Goal: Task Accomplishment & Management: Manage account settings

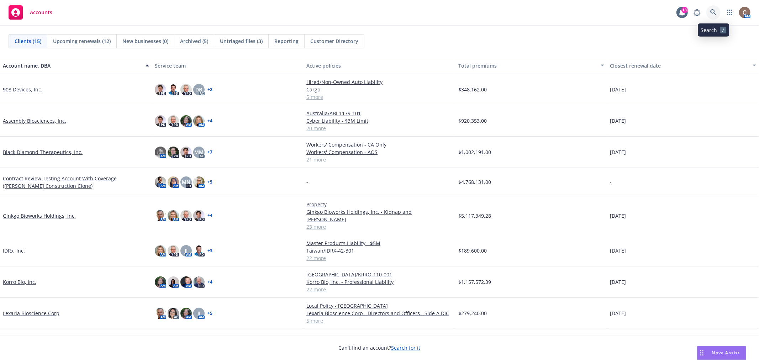
click at [714, 11] on icon at bounding box center [714, 12] width 6 height 6
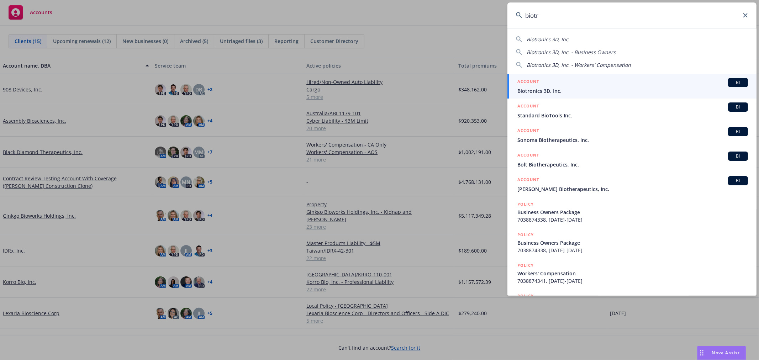
type input "biotr"
click at [549, 83] on div "ACCOUNT BI" at bounding box center [633, 82] width 231 height 9
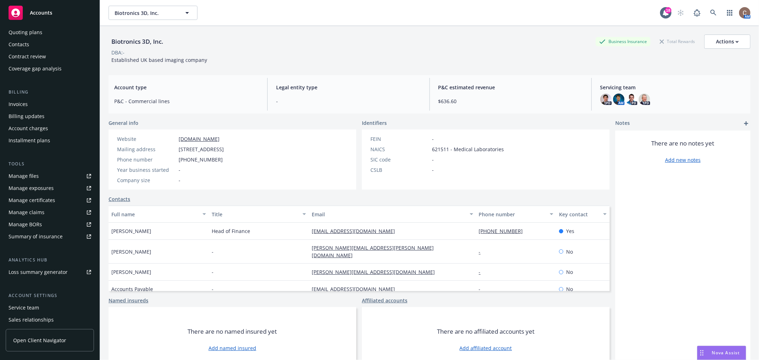
scroll to position [104, 0]
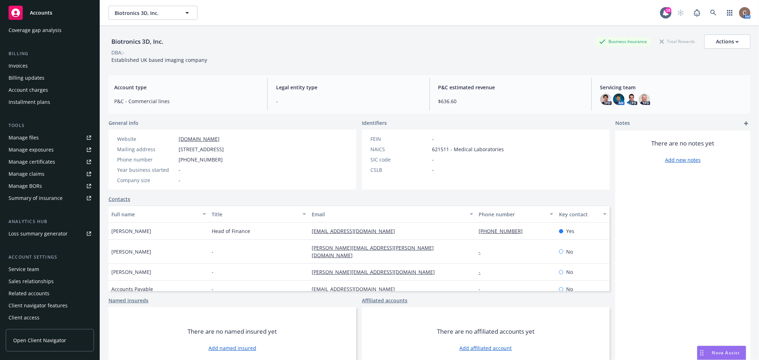
click at [42, 270] on div "Service team" at bounding box center [50, 269] width 83 height 11
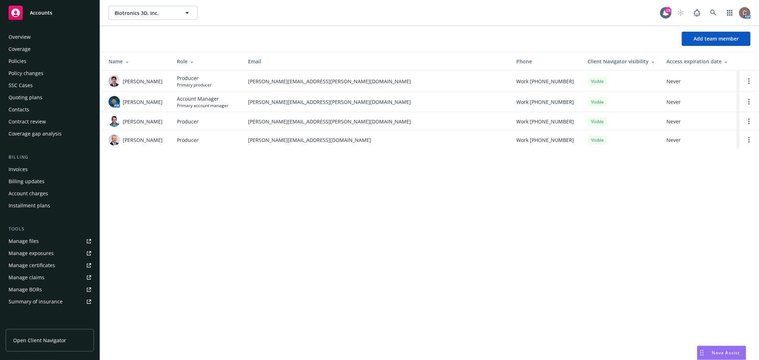
click at [26, 64] on div "Policies" at bounding box center [50, 61] width 83 height 11
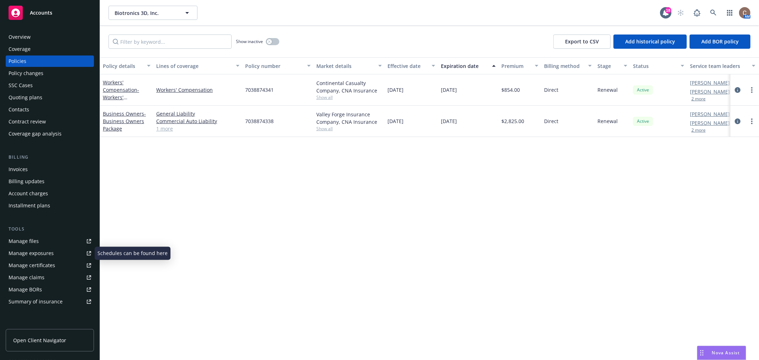
click at [42, 244] on link "Manage files" at bounding box center [50, 241] width 88 height 11
click at [23, 11] on div "Accounts" at bounding box center [50, 13] width 83 height 14
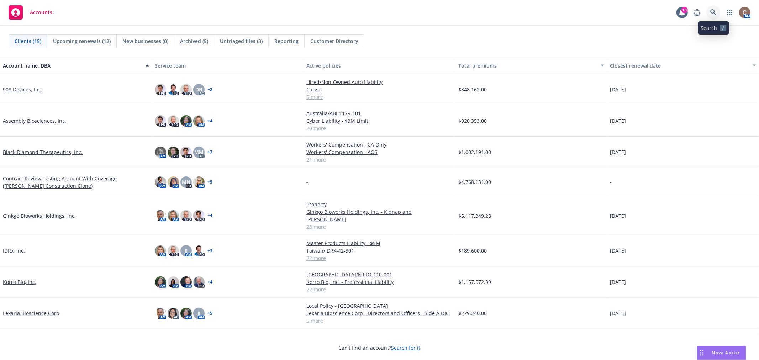
click at [714, 13] on icon at bounding box center [714, 12] width 6 height 6
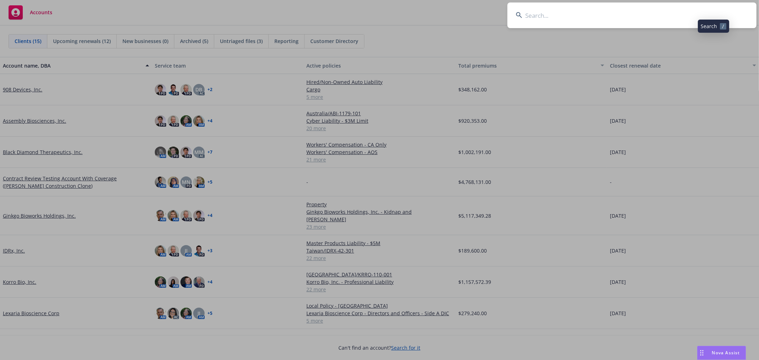
click at [657, 15] on input at bounding box center [632, 15] width 249 height 26
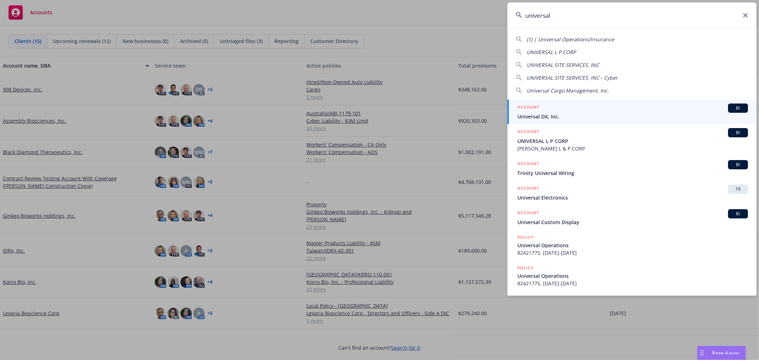
type input "universal"
click at [569, 115] on span "Universal DX, Inc." at bounding box center [633, 116] width 231 height 7
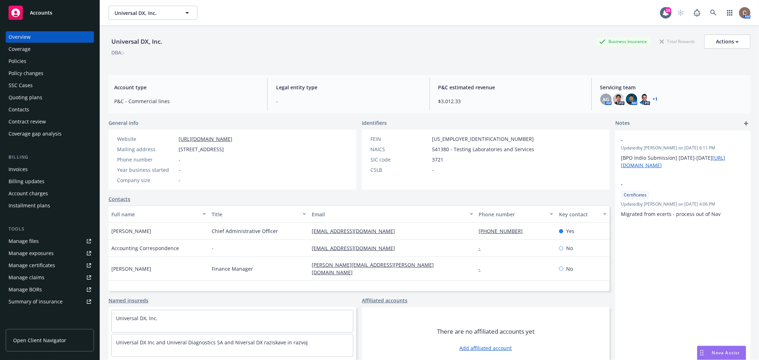
click at [20, 62] on div "Policies" at bounding box center [18, 61] width 18 height 11
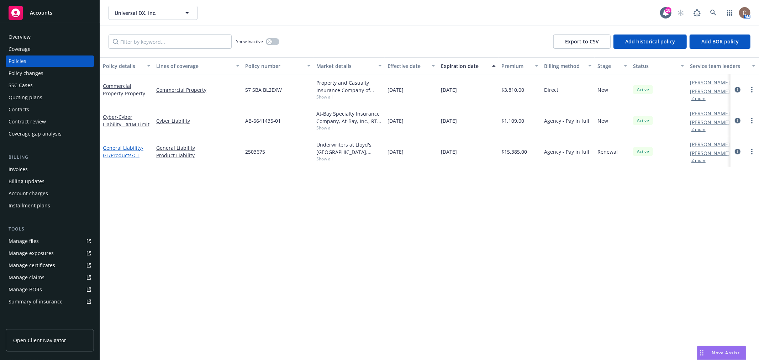
click at [124, 153] on span "- GL/Products/CT" at bounding box center [123, 152] width 41 height 14
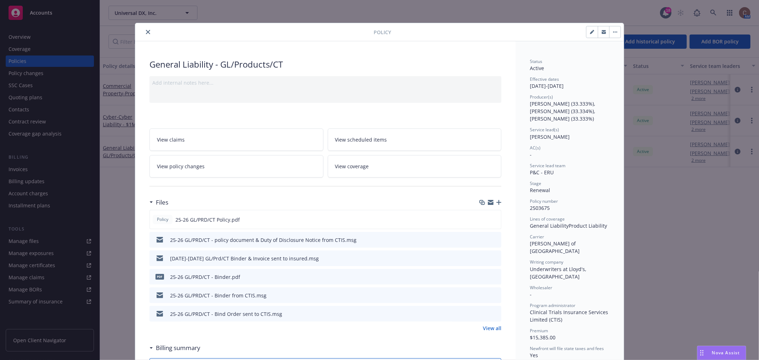
click at [497, 202] on icon "button" at bounding box center [499, 202] width 5 height 5
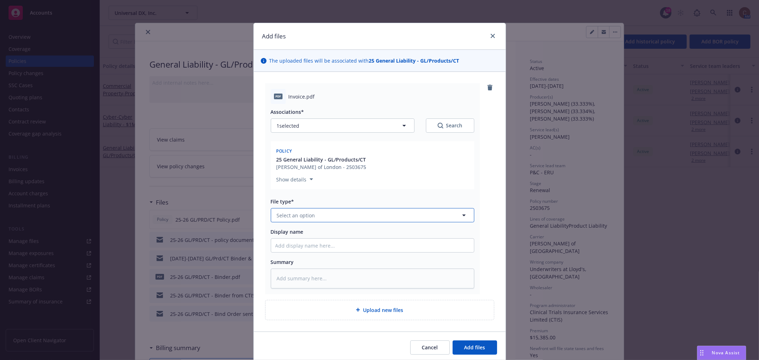
click at [308, 220] on button "Select an option" at bounding box center [373, 215] width 204 height 14
type input "invoic"
click at [306, 252] on span "Invoice - Third Party" at bounding box center [302, 253] width 49 height 7
click at [313, 244] on input "Display name" at bounding box center [372, 246] width 203 height 14
type textarea "x"
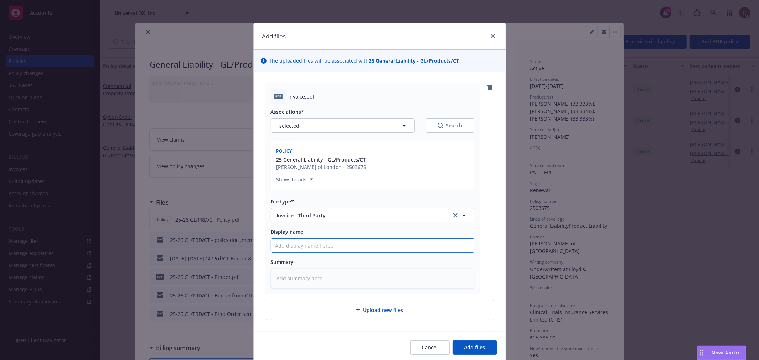
type input "2"
type textarea "x"
type input "25"
type textarea "x"
type input "25-"
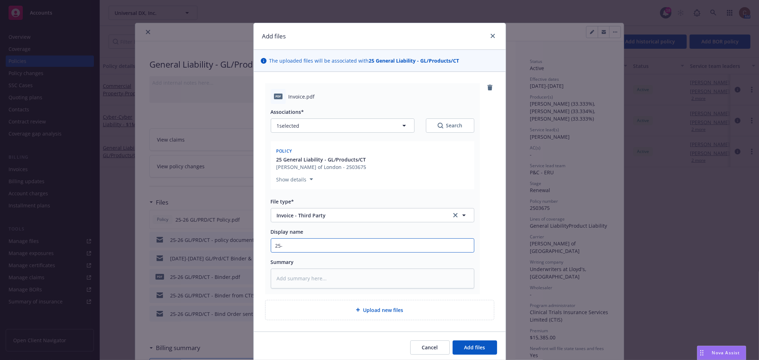
type textarea "x"
type input "25-2"
type textarea "x"
type input "25-26"
type textarea "x"
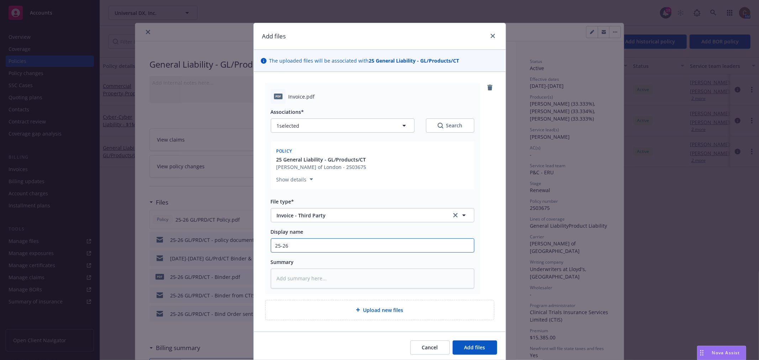
type input "25-26"
type textarea "x"
type input "25-26 G"
type textarea "x"
type input "25-26 GL"
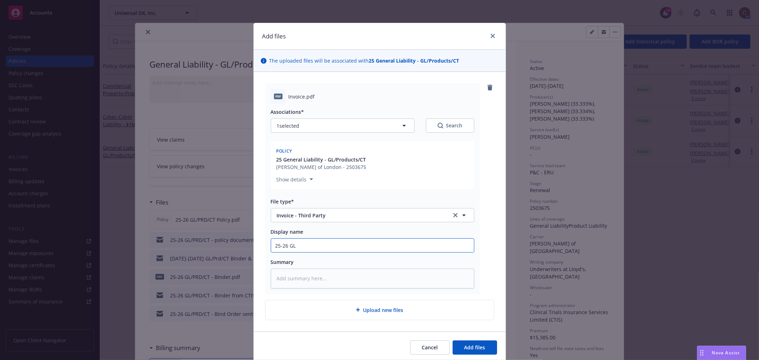
type textarea "x"
type input "25-26 GL/"
type textarea "x"
type input "25-26 GL/O"
type textarea "x"
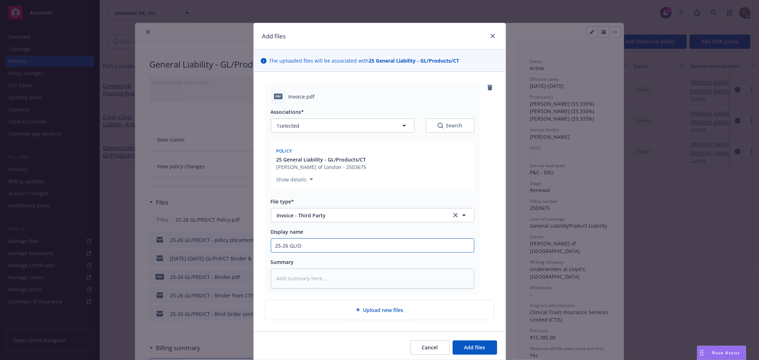
type input "25-26 GL/"
type textarea "x"
type input "25-26 GL/P"
type textarea "x"
type input "25-26 GL/PR"
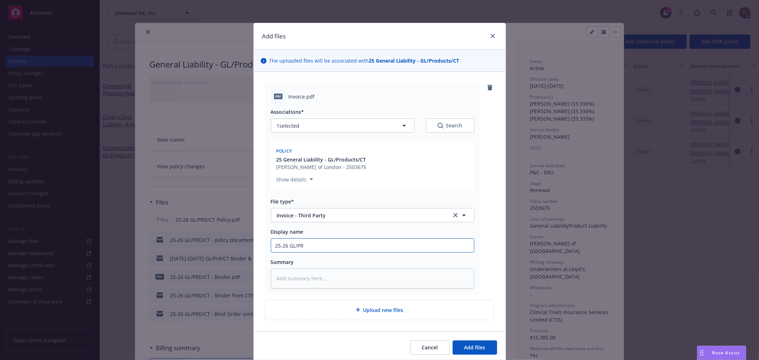
type textarea "x"
type input "25-26 GL/PRD"
type textarea "x"
type input "25-26 GL/PRD/"
type textarea "x"
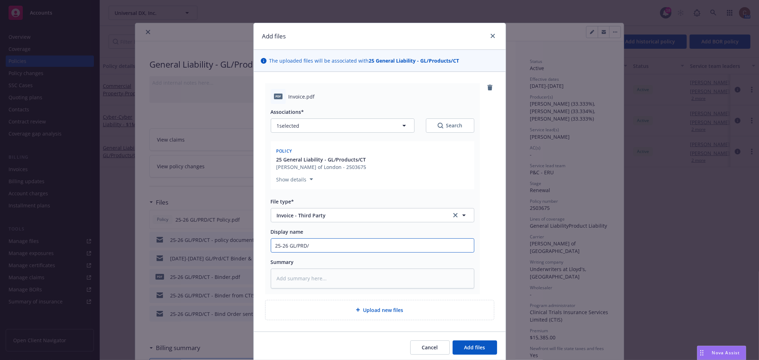
type input "25-26 GL/PRD/C"
type textarea "x"
type input "25-26 GL/PRD/CT"
type textarea "x"
type input "25-26 GL/PRD/CT"
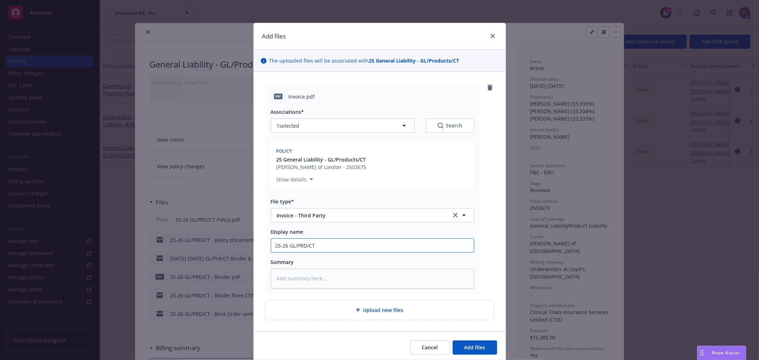
type textarea "x"
type input "25-26 GL/PRD/CT -"
type textarea "x"
type input "25-26 GL/PRD/CT -"
type textarea "x"
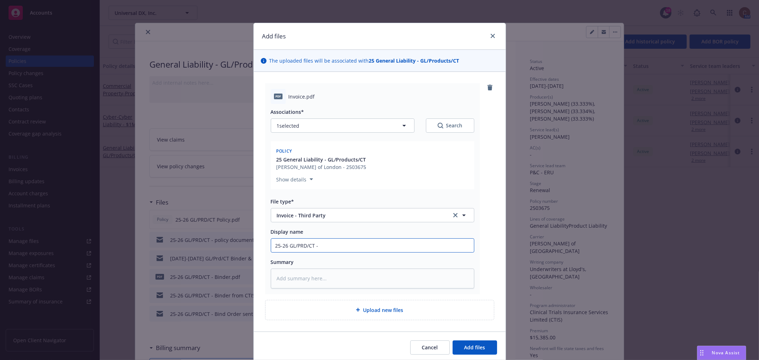
type input "25-26 GL/PRD/CT - I"
type textarea "x"
type input "25-26 GL/PRD/CT - In"
type textarea "x"
type input "25-26 GL/PRD/CT - Inv"
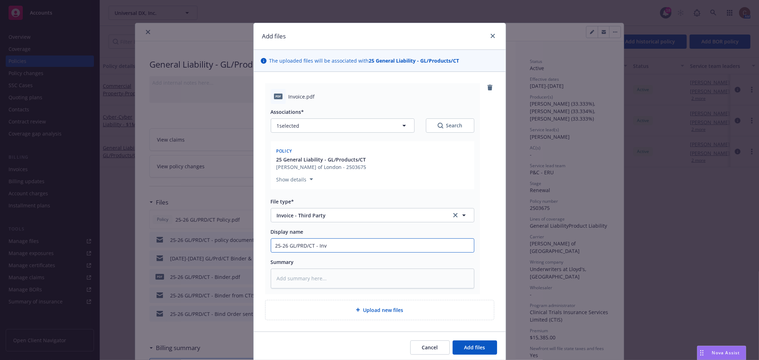
type textarea "x"
type input "25-26 GL/PRD/CT - Invo"
type textarea "x"
type input "25-26 GL/PRD/CT - Invoic"
type textarea "x"
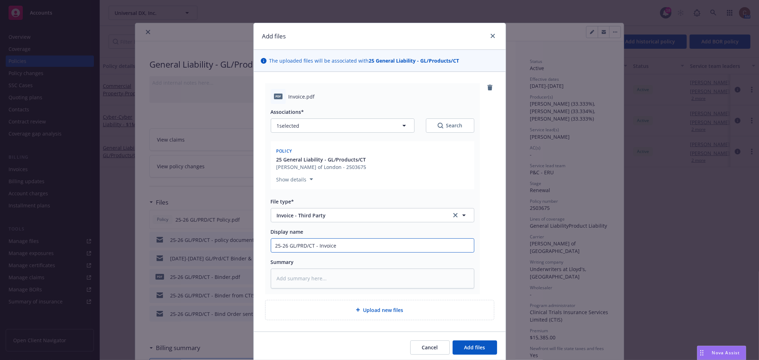
type input "25-26 GL/PRD/CT - Invoice"
type textarea "x"
type input "25-26 GL/PRD/CT - CInvoice"
type textarea "x"
type input "25-26 GL/PRD/CT - CTInvoice"
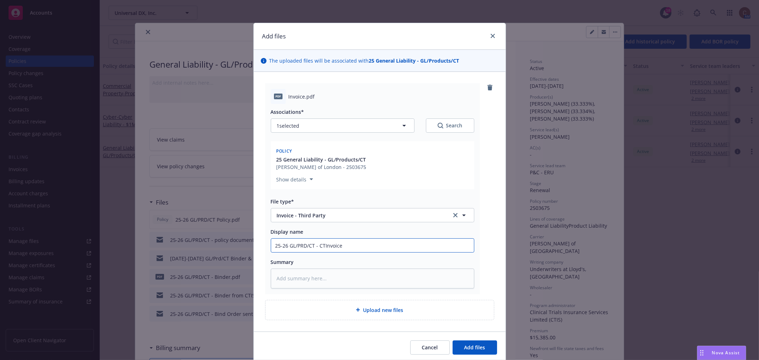
type textarea "x"
type input "25-26 GL/PRD/CT - CTIInvoice"
type textarea "x"
type input "25-26 GL/PRD/CT - CTISInvoice"
type textarea "x"
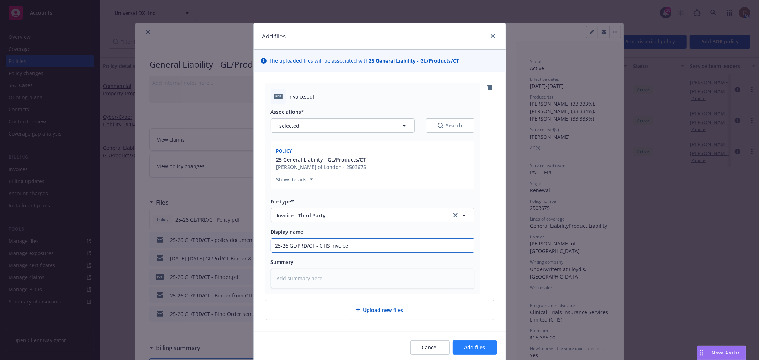
type input "25-26 GL/PRD/CT - CTIS Invoice"
click at [480, 348] on span "Add files" at bounding box center [475, 347] width 21 height 7
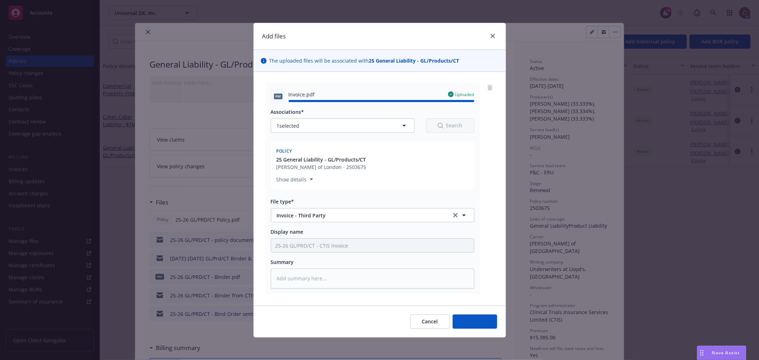
type textarea "x"
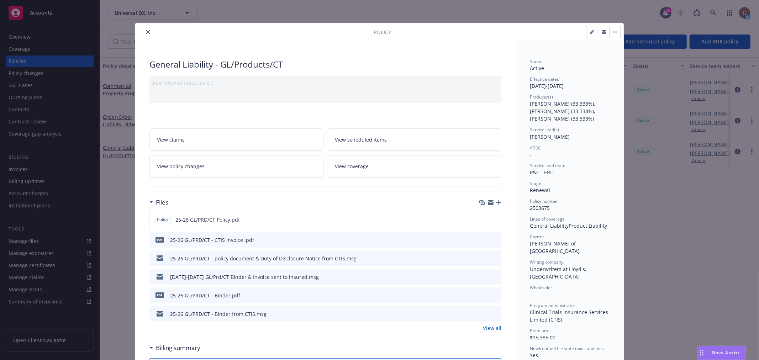
click at [146, 32] on icon "close" at bounding box center [148, 32] width 4 height 4
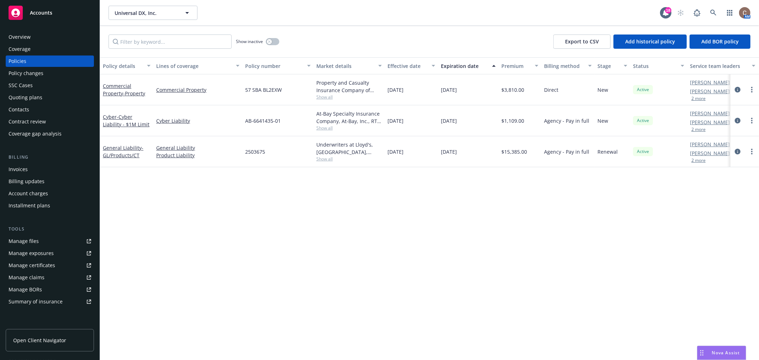
click at [53, 10] on div "Accounts" at bounding box center [50, 13] width 83 height 14
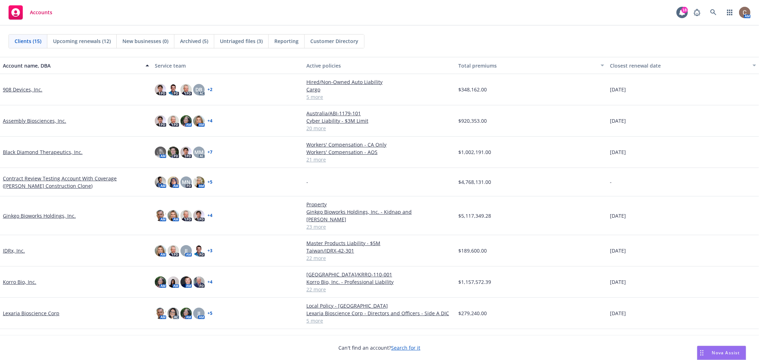
click at [162, 10] on div "Accounts 18 AM" at bounding box center [379, 13] width 759 height 26
click at [117, 16] on div "Accounts 18 AM" at bounding box center [379, 13] width 759 height 26
click at [142, 26] on div "Clients (15) Upcoming renewals (12) New businesses (0) Archived (5) Untriaged f…" at bounding box center [379, 41] width 759 height 31
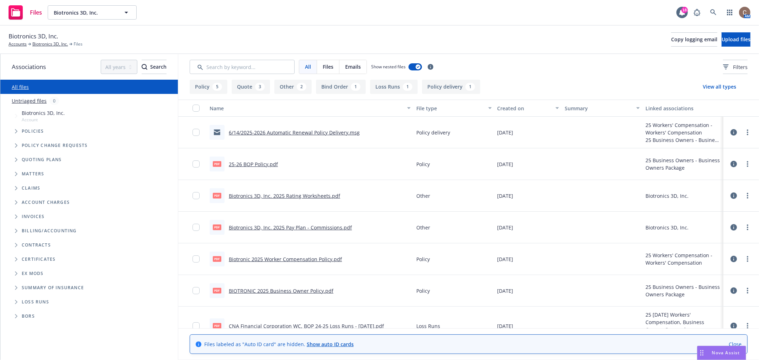
click at [43, 101] on link "Untriaged files" at bounding box center [29, 100] width 35 height 7
